Goal: Entertainment & Leisure: Consume media (video, audio)

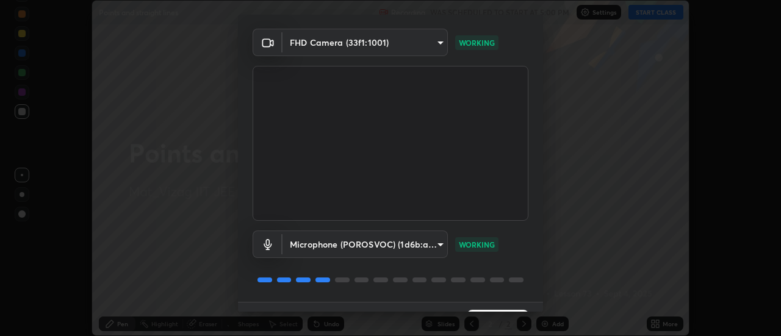
scroll to position [64, 0]
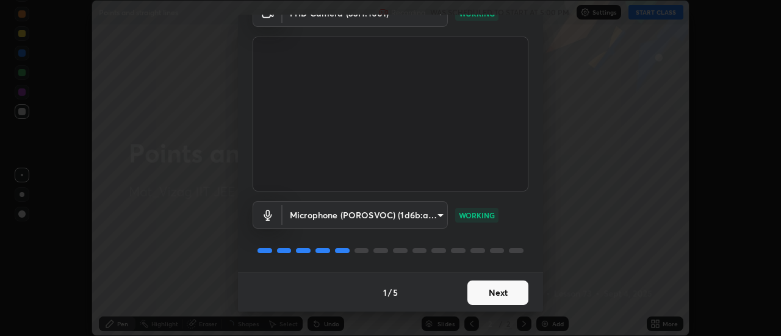
click at [484, 286] on button "Next" at bounding box center [497, 293] width 61 height 24
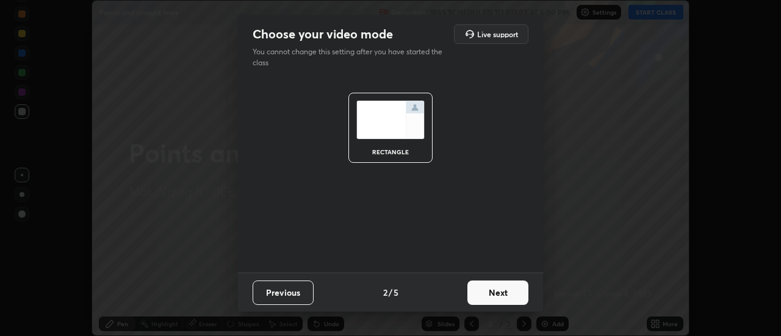
scroll to position [0, 0]
click at [484, 289] on button "Next" at bounding box center [497, 293] width 61 height 24
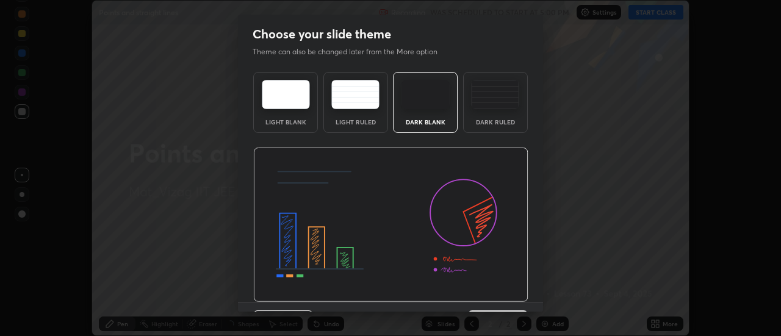
scroll to position [30, 0]
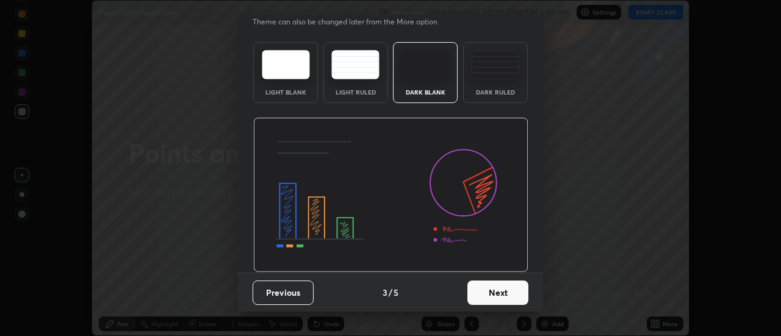
click at [478, 288] on button "Next" at bounding box center [497, 293] width 61 height 24
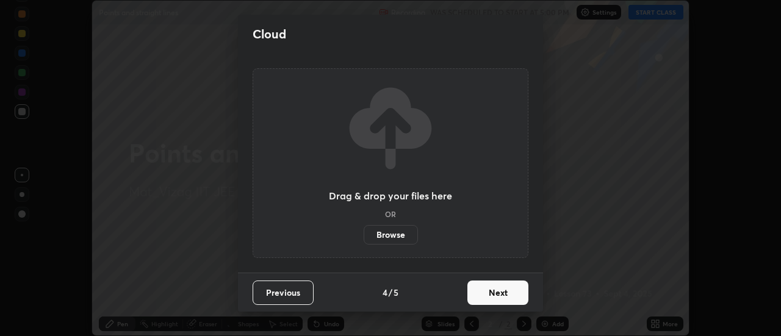
scroll to position [0, 0]
click at [483, 294] on button "Next" at bounding box center [497, 293] width 61 height 24
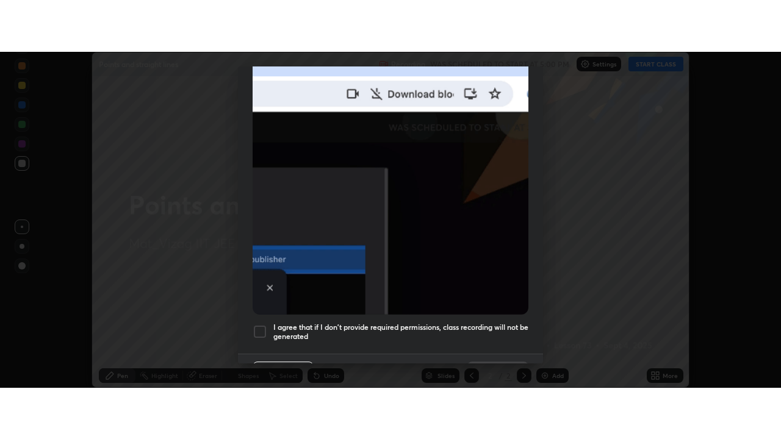
scroll to position [313, 0]
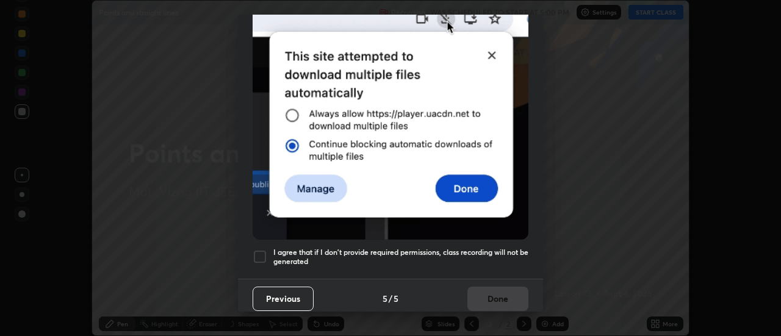
click at [259, 250] on div at bounding box center [260, 257] width 15 height 15
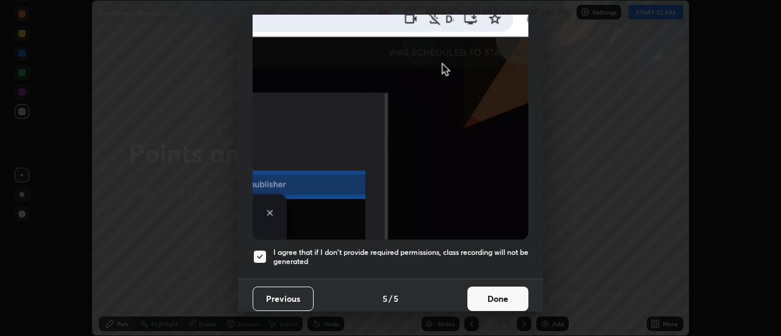
click at [489, 293] on button "Done" at bounding box center [497, 299] width 61 height 24
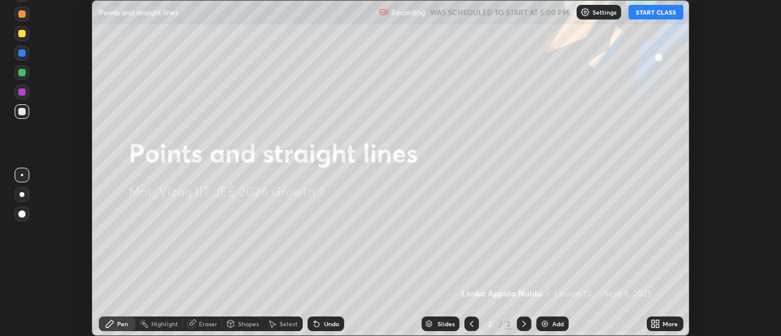
click at [653, 323] on icon at bounding box center [653, 321] width 3 height 3
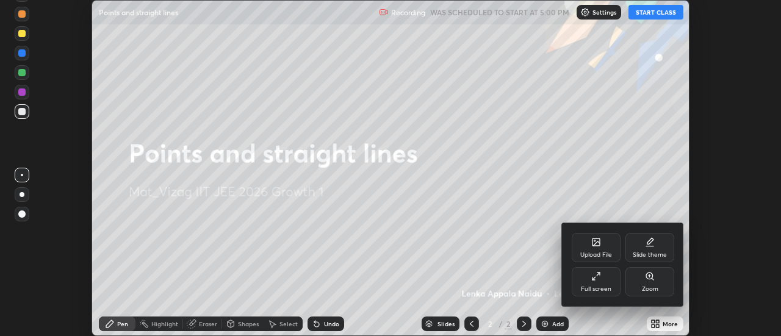
click at [589, 281] on div "Full screen" at bounding box center [596, 281] width 49 height 29
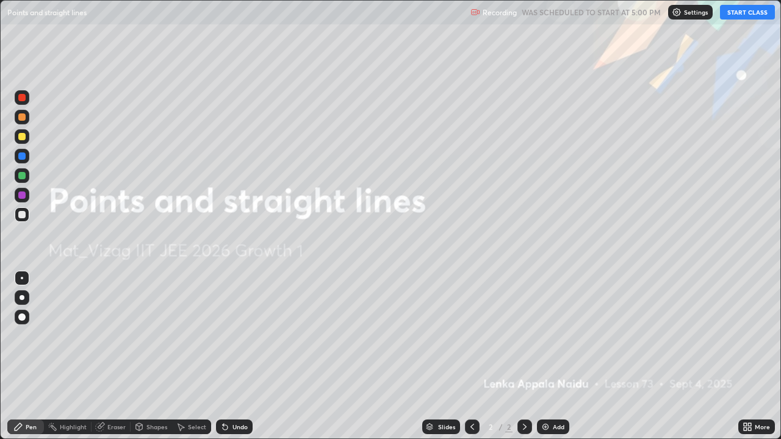
scroll to position [439, 781]
click at [735, 11] on button "START CLASS" at bounding box center [747, 12] width 55 height 15
click at [738, 16] on button "START CLASS" at bounding box center [747, 12] width 55 height 15
click at [543, 336] on img at bounding box center [546, 427] width 10 height 10
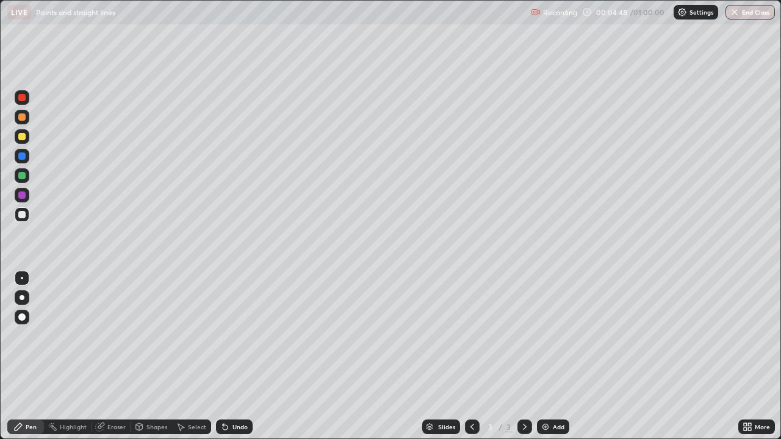
click at [544, 336] on img at bounding box center [546, 427] width 10 height 10
click at [543, 336] on img at bounding box center [546, 427] width 10 height 10
click at [542, 336] on img at bounding box center [546, 427] width 10 height 10
click at [111, 336] on div "Eraser" at bounding box center [116, 427] width 18 height 6
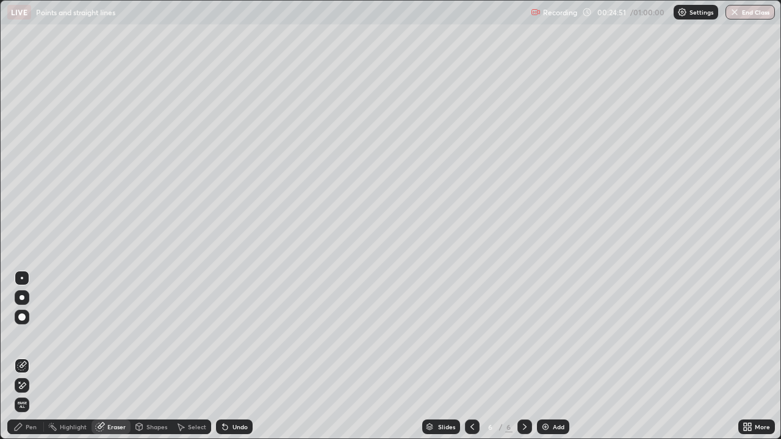
click at [30, 336] on div "Pen" at bounding box center [31, 427] width 11 height 6
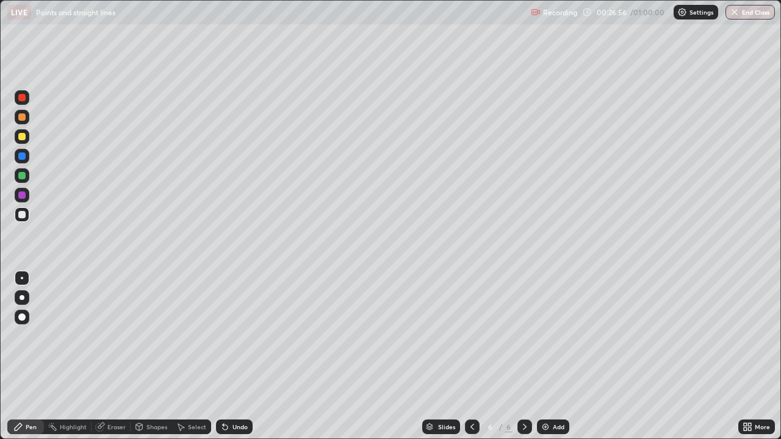
click at [546, 336] on img at bounding box center [546, 427] width 10 height 10
click at [471, 336] on icon at bounding box center [472, 427] width 10 height 10
click at [523, 336] on icon at bounding box center [525, 427] width 4 height 6
click at [545, 336] on img at bounding box center [546, 427] width 10 height 10
click at [544, 336] on img at bounding box center [546, 427] width 10 height 10
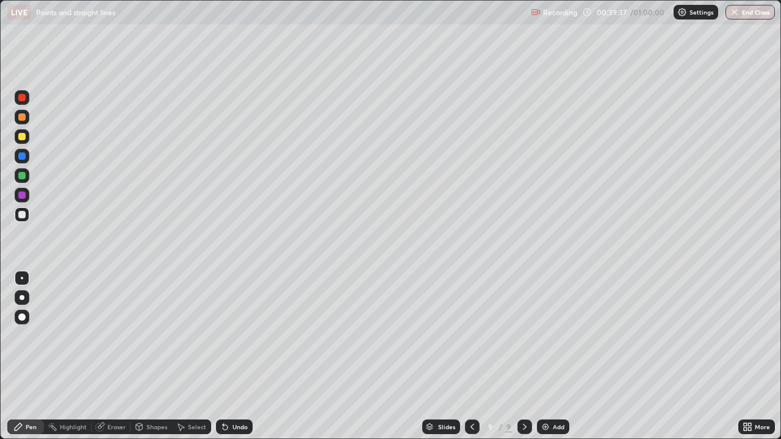
click at [472, 336] on icon at bounding box center [472, 427] width 10 height 10
click at [524, 336] on icon at bounding box center [525, 427] width 10 height 10
click at [472, 336] on icon at bounding box center [472, 427] width 10 height 10
click at [524, 336] on icon at bounding box center [525, 427] width 10 height 10
click at [471, 336] on icon at bounding box center [472, 427] width 10 height 10
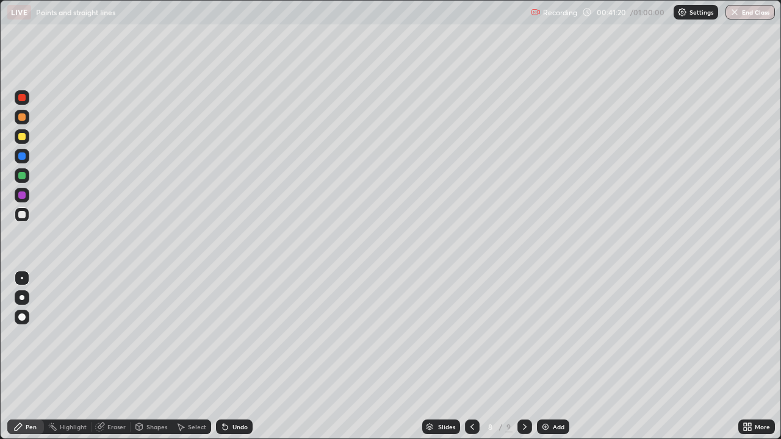
click at [525, 336] on icon at bounding box center [525, 427] width 10 height 10
click at [469, 336] on icon at bounding box center [472, 427] width 10 height 10
click at [525, 336] on icon at bounding box center [525, 427] width 10 height 10
click at [546, 336] on img at bounding box center [546, 427] width 10 height 10
click at [470, 336] on icon at bounding box center [472, 427] width 10 height 10
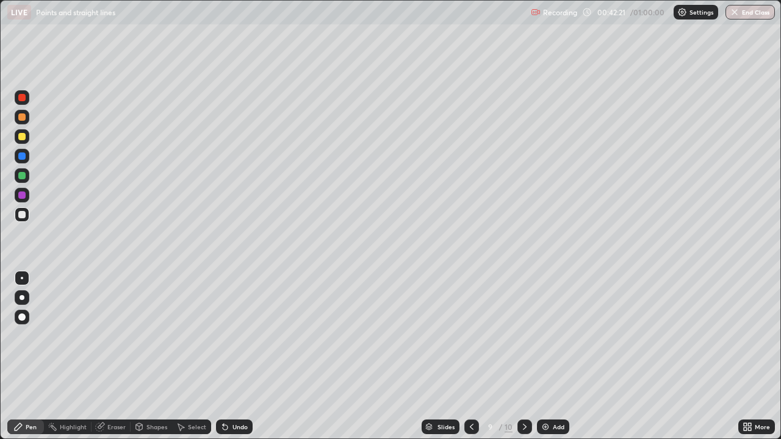
click at [470, 336] on icon at bounding box center [472, 427] width 10 height 10
click at [524, 336] on icon at bounding box center [525, 427] width 10 height 10
click at [522, 336] on icon at bounding box center [525, 427] width 10 height 10
click at [470, 336] on icon at bounding box center [472, 427] width 10 height 10
click at [523, 336] on icon at bounding box center [525, 427] width 10 height 10
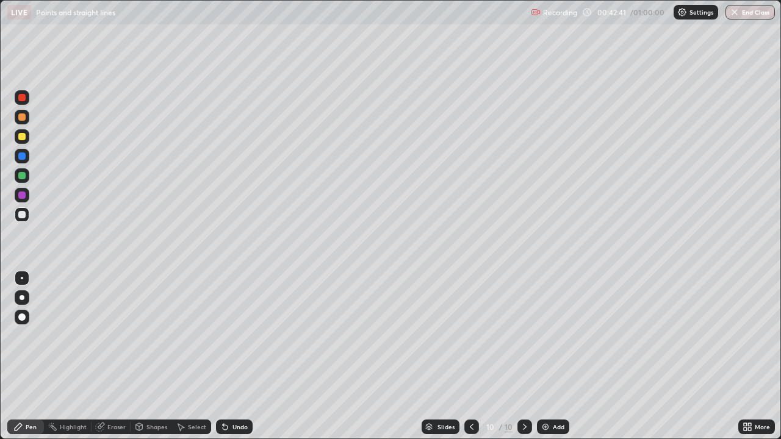
click at [471, 336] on icon at bounding box center [472, 427] width 4 height 6
click at [524, 336] on div at bounding box center [524, 427] width 15 height 15
click at [469, 336] on icon at bounding box center [472, 427] width 10 height 10
click at [470, 336] on icon at bounding box center [472, 427] width 10 height 10
click at [522, 336] on icon at bounding box center [525, 427] width 10 height 10
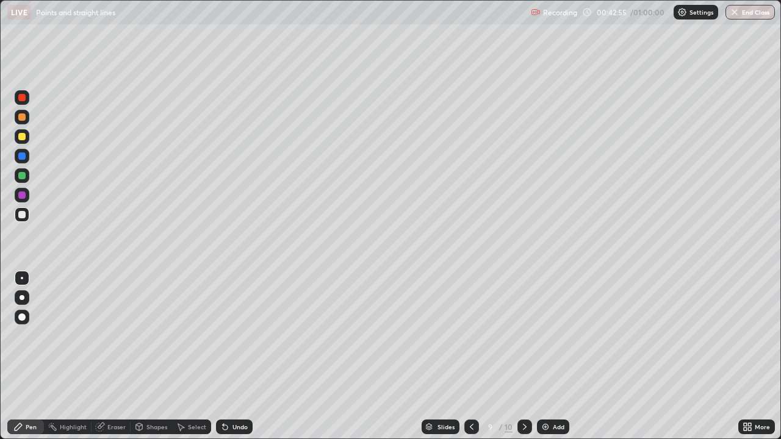
click at [525, 336] on icon at bounding box center [525, 427] width 4 height 6
click at [469, 336] on icon at bounding box center [472, 427] width 10 height 10
click at [470, 336] on icon at bounding box center [472, 427] width 4 height 6
click at [524, 336] on icon at bounding box center [525, 427] width 10 height 10
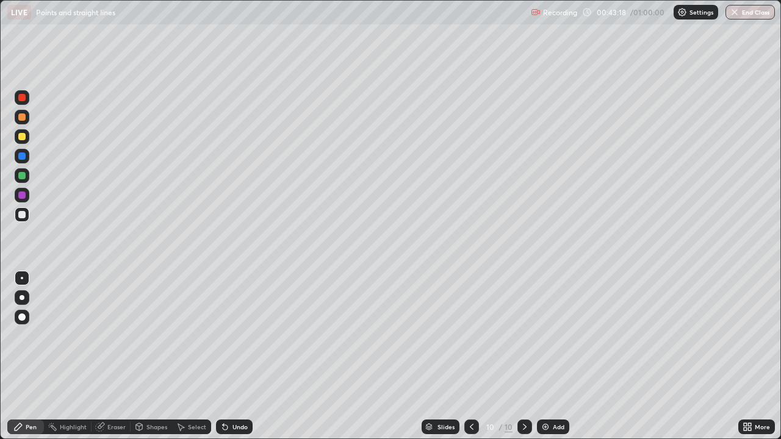
click at [470, 336] on icon at bounding box center [472, 427] width 10 height 10
click at [524, 336] on icon at bounding box center [525, 427] width 10 height 10
click at [471, 336] on icon at bounding box center [472, 427] width 10 height 10
click at [524, 336] on icon at bounding box center [525, 427] width 10 height 10
click at [115, 336] on div "Eraser" at bounding box center [116, 427] width 18 height 6
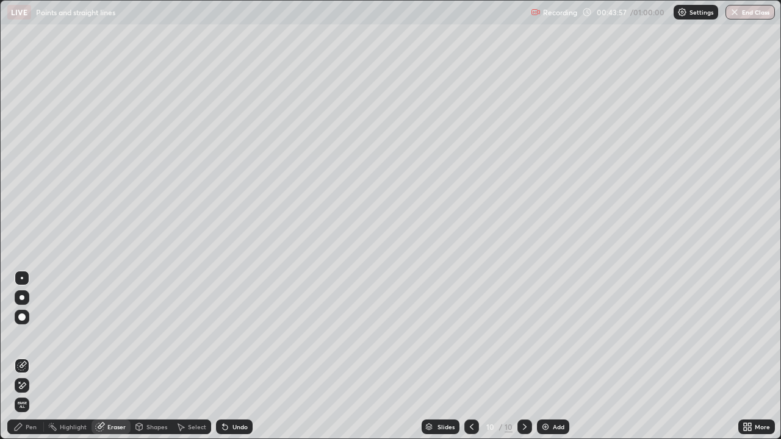
click at [29, 336] on div "Pen" at bounding box center [31, 427] width 11 height 6
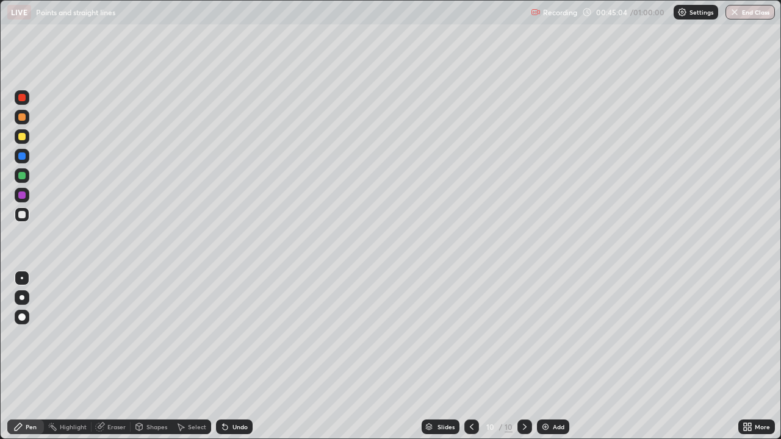
click at [471, 336] on icon at bounding box center [472, 427] width 4 height 6
click at [470, 336] on icon at bounding box center [472, 427] width 10 height 10
click at [524, 336] on icon at bounding box center [525, 427] width 10 height 10
click at [470, 336] on icon at bounding box center [472, 427] width 10 height 10
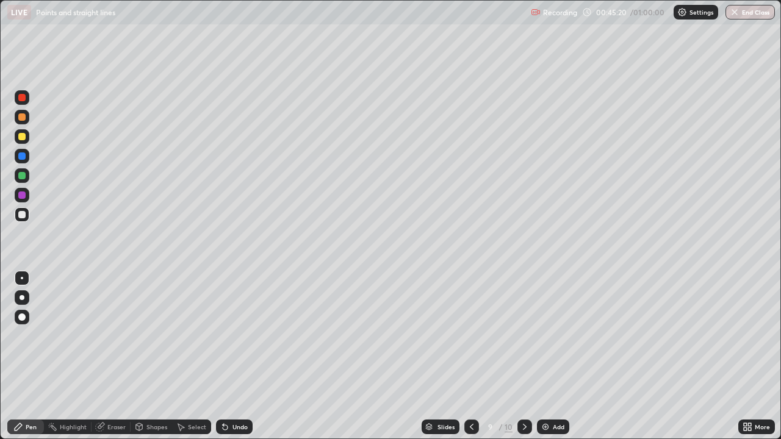
click at [470, 336] on icon at bounding box center [472, 427] width 10 height 10
click at [524, 336] on icon at bounding box center [525, 427] width 10 height 10
click at [524, 336] on div at bounding box center [524, 427] width 15 height 15
click at [545, 336] on img at bounding box center [546, 427] width 10 height 10
click at [471, 336] on icon at bounding box center [472, 427] width 10 height 10
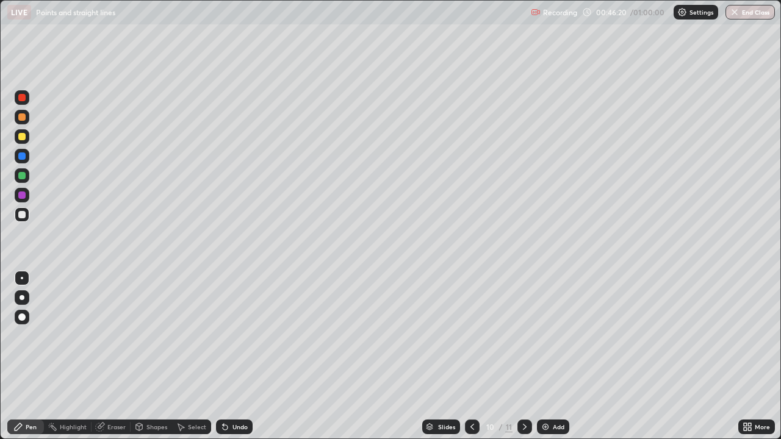
click at [525, 336] on icon at bounding box center [525, 427] width 4 height 6
click at [471, 336] on icon at bounding box center [472, 427] width 10 height 10
click at [525, 336] on icon at bounding box center [525, 427] width 10 height 10
click at [471, 336] on icon at bounding box center [472, 427] width 10 height 10
click at [470, 336] on icon at bounding box center [472, 427] width 4 height 6
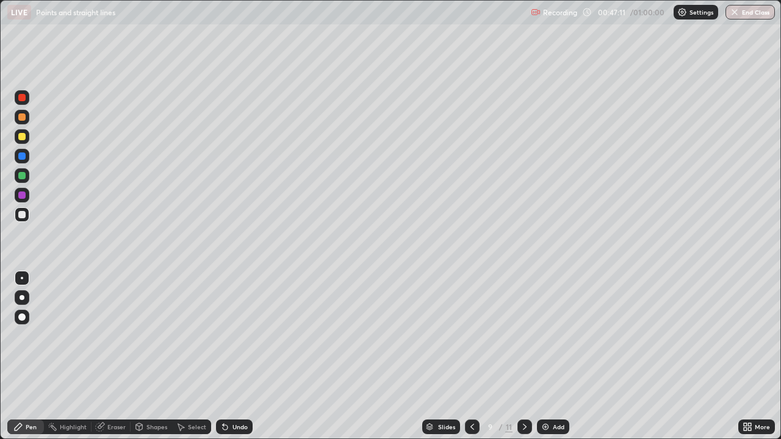
click at [471, 336] on icon at bounding box center [472, 427] width 10 height 10
click at [524, 336] on icon at bounding box center [525, 427] width 10 height 10
click at [471, 336] on icon at bounding box center [472, 427] width 10 height 10
click at [524, 336] on icon at bounding box center [525, 427] width 10 height 10
click at [525, 336] on icon at bounding box center [525, 427] width 10 height 10
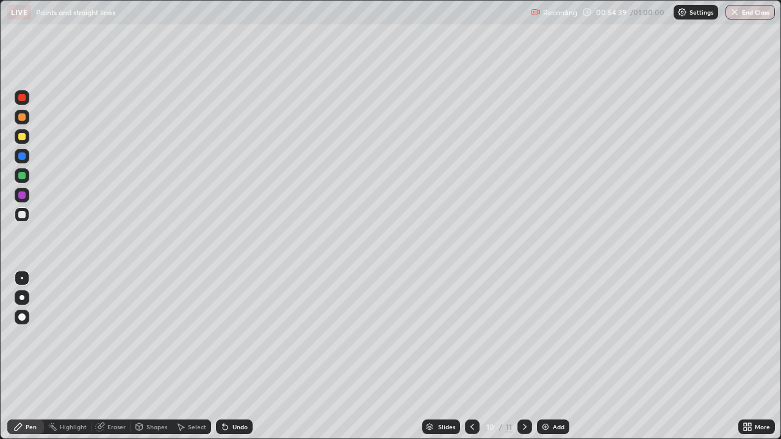
click at [473, 336] on div at bounding box center [472, 427] width 15 height 15
click at [524, 336] on icon at bounding box center [525, 427] width 10 height 10
click at [517, 336] on div at bounding box center [524, 427] width 15 height 15
click at [471, 336] on icon at bounding box center [472, 427] width 10 height 10
click at [522, 336] on icon at bounding box center [525, 427] width 10 height 10
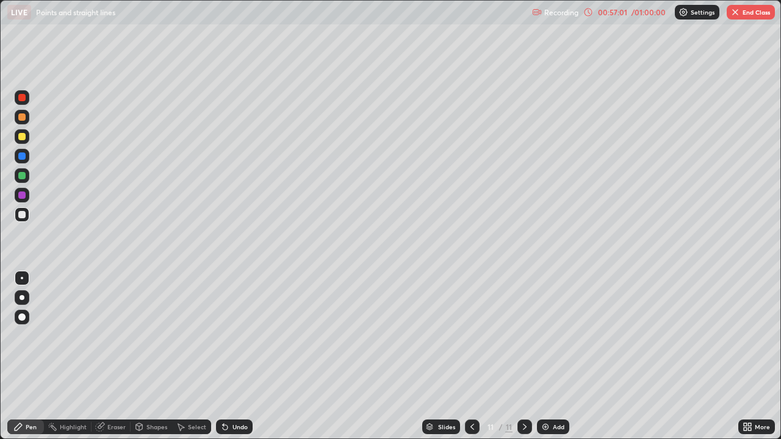
click at [471, 336] on icon at bounding box center [472, 427] width 10 height 10
click at [524, 336] on icon at bounding box center [525, 427] width 10 height 10
click at [470, 336] on icon at bounding box center [472, 427] width 10 height 10
click at [469, 336] on div at bounding box center [472, 427] width 15 height 15
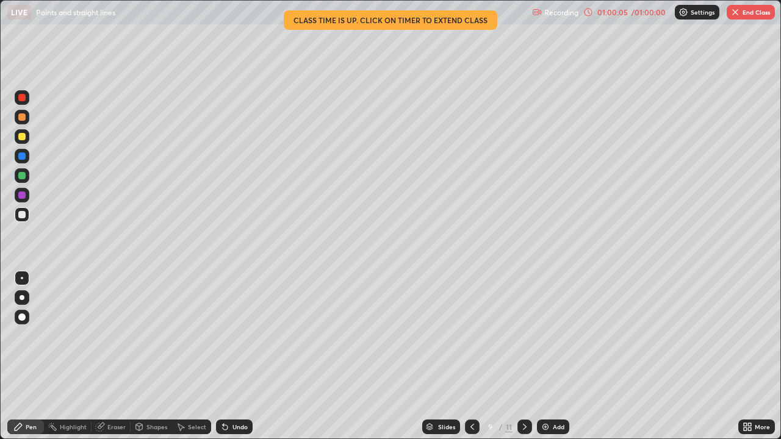
click at [756, 18] on button "End Class" at bounding box center [751, 12] width 48 height 15
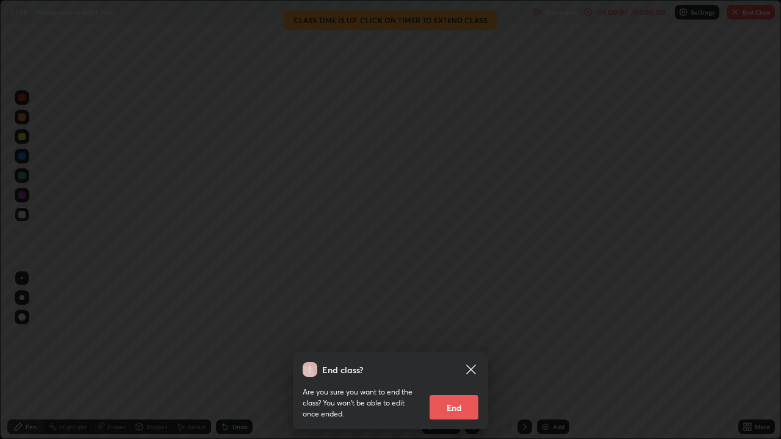
click at [463, 336] on button "End" at bounding box center [454, 407] width 49 height 24
